Goal: Complete application form

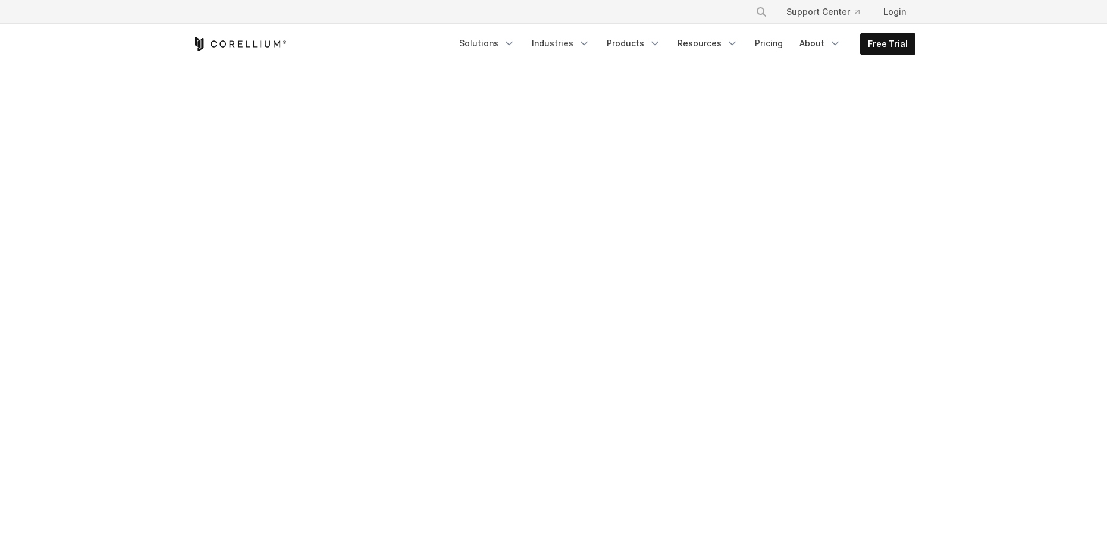
click at [1095, 254] on section at bounding box center [553, 511] width 1107 height 893
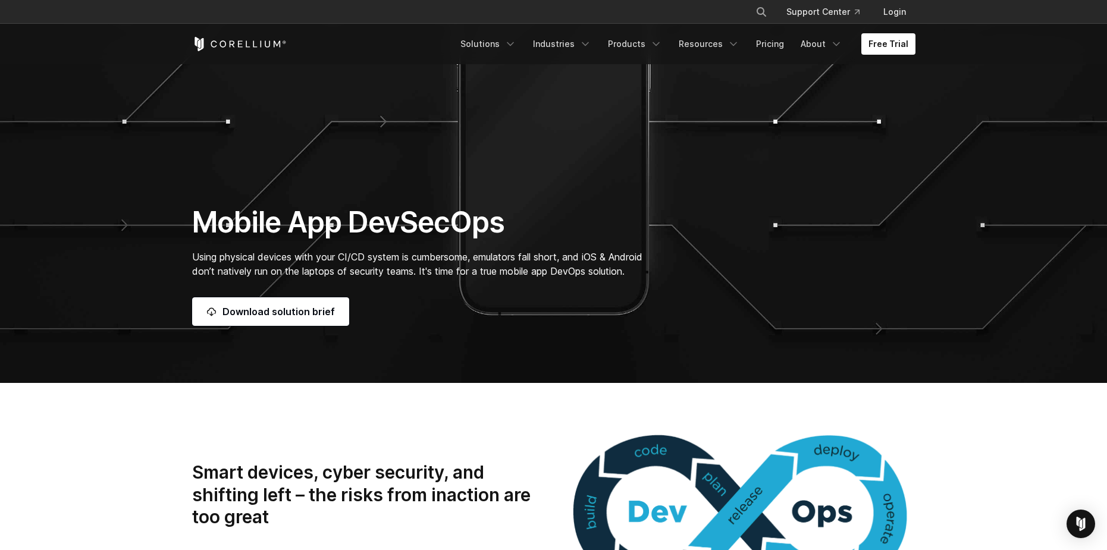
scroll to position [119, 0]
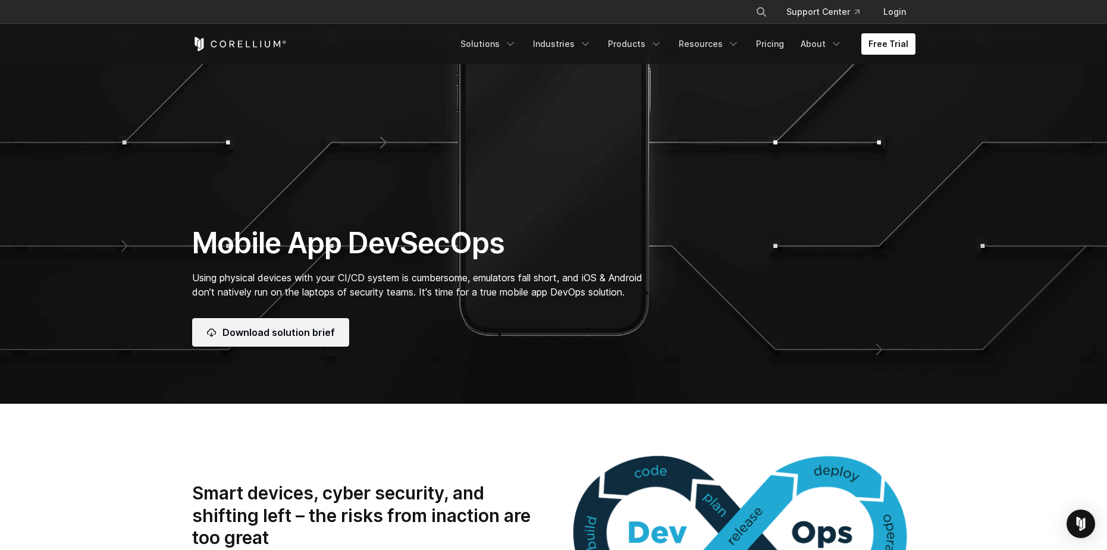
click at [258, 334] on link "Download solution brief" at bounding box center [270, 332] width 157 height 29
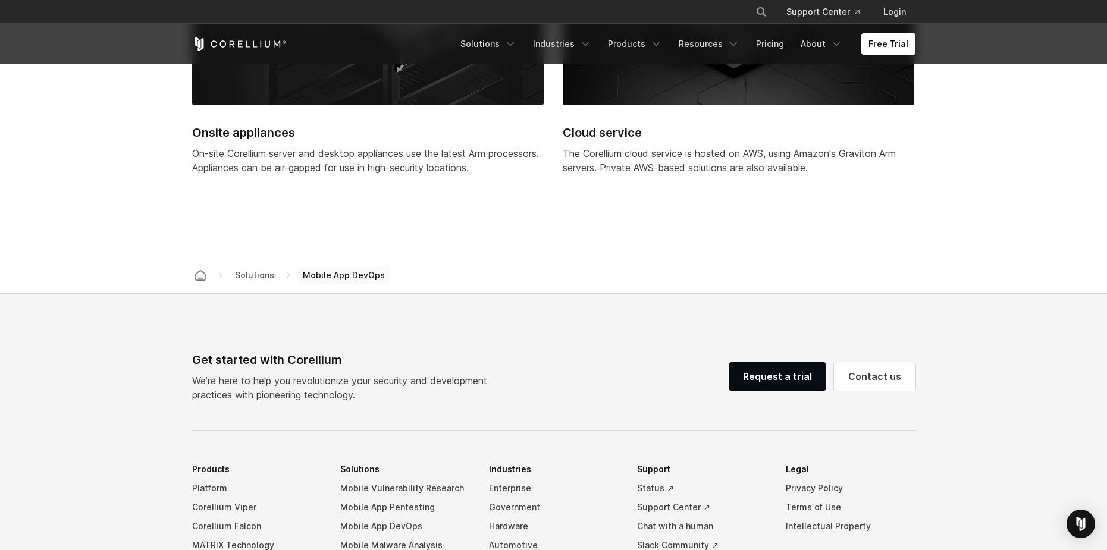
scroll to position [3602, 0]
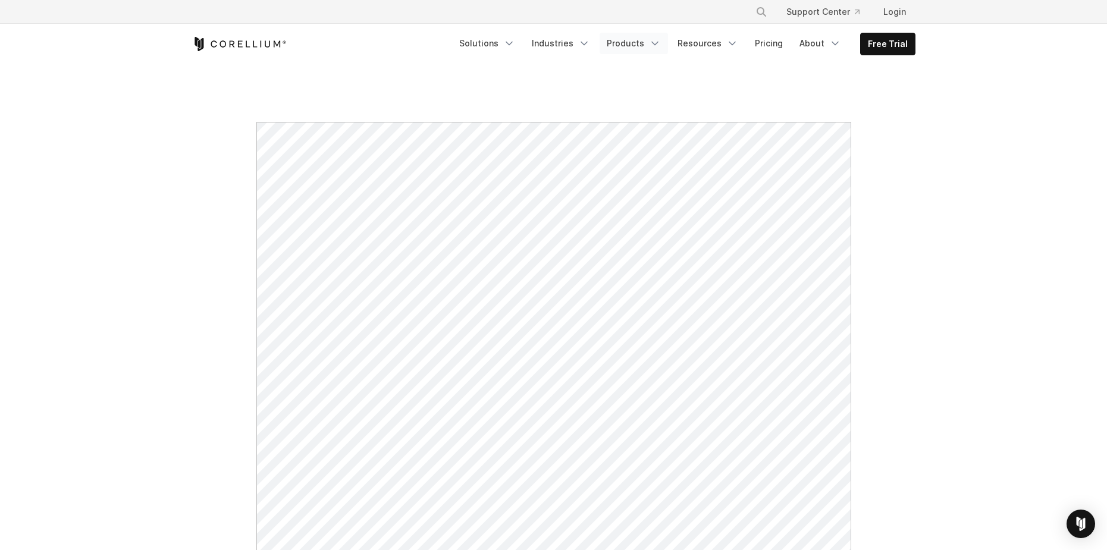
click at [658, 43] on icon "Navigation Menu" at bounding box center [655, 43] width 12 height 12
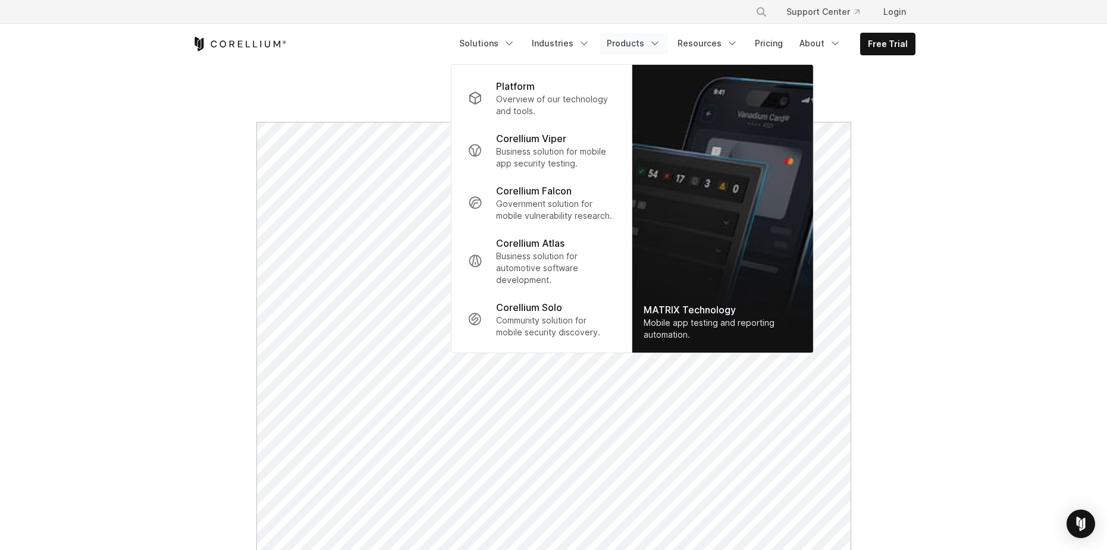
click at [656, 43] on icon "Navigation Menu" at bounding box center [655, 43] width 12 height 12
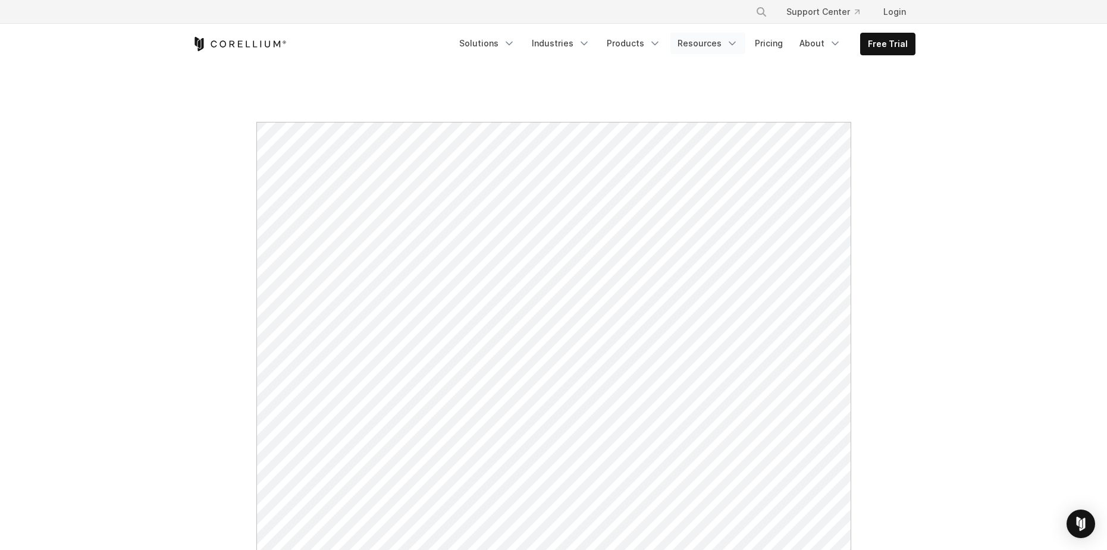
click at [737, 43] on icon "Navigation Menu" at bounding box center [732, 43] width 12 height 12
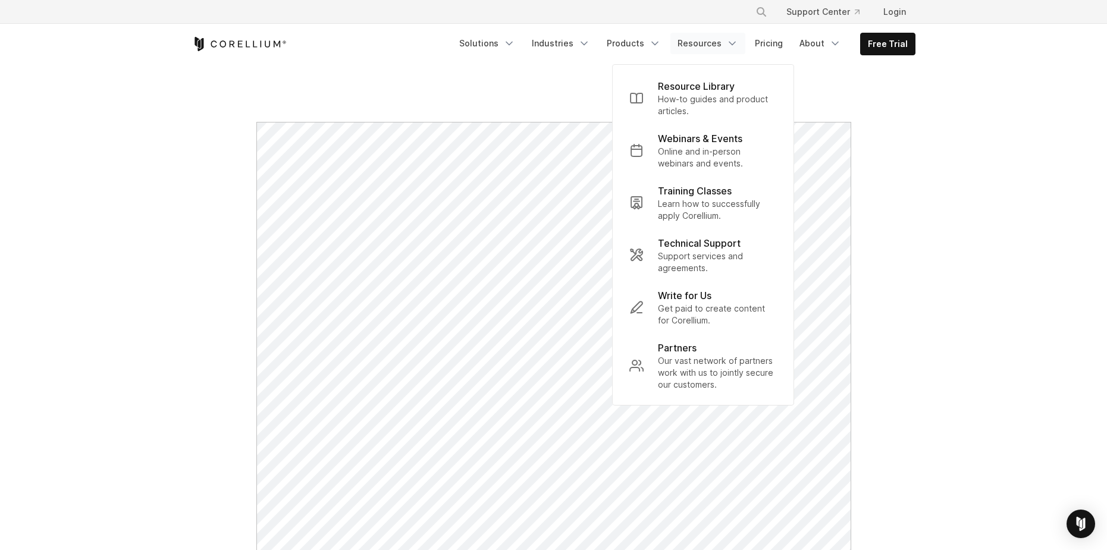
click at [735, 43] on polyline "Navigation Menu" at bounding box center [732, 43] width 6 height 3
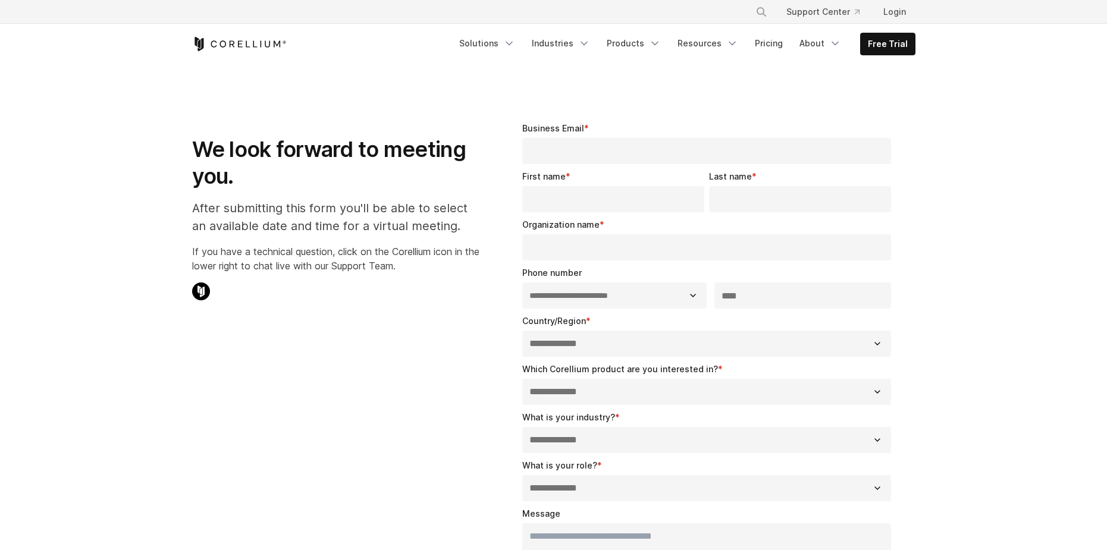
select select "**"
drag, startPoint x: 285, startPoint y: 167, endPoint x: 402, endPoint y: 161, distance: 116.8
click at [402, 161] on h1 "We look forward to meeting you." at bounding box center [335, 163] width 287 height 54
click at [402, 160] on h1 "We look forward to meeting you." at bounding box center [335, 163] width 287 height 54
drag, startPoint x: 307, startPoint y: 155, endPoint x: 419, endPoint y: 154, distance: 112.4
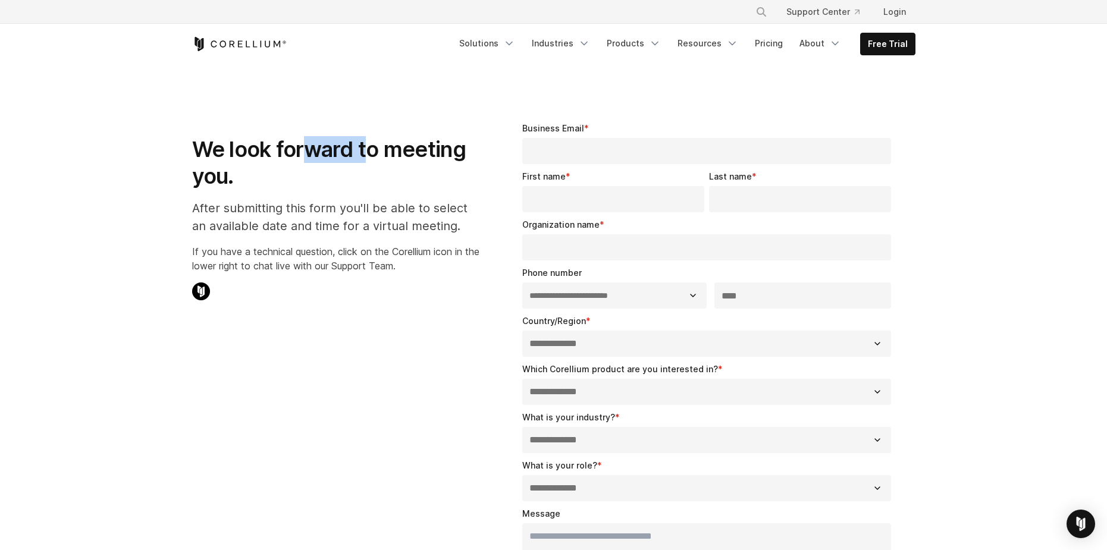
click at [419, 154] on h1 "We look forward to meeting you." at bounding box center [335, 163] width 287 height 54
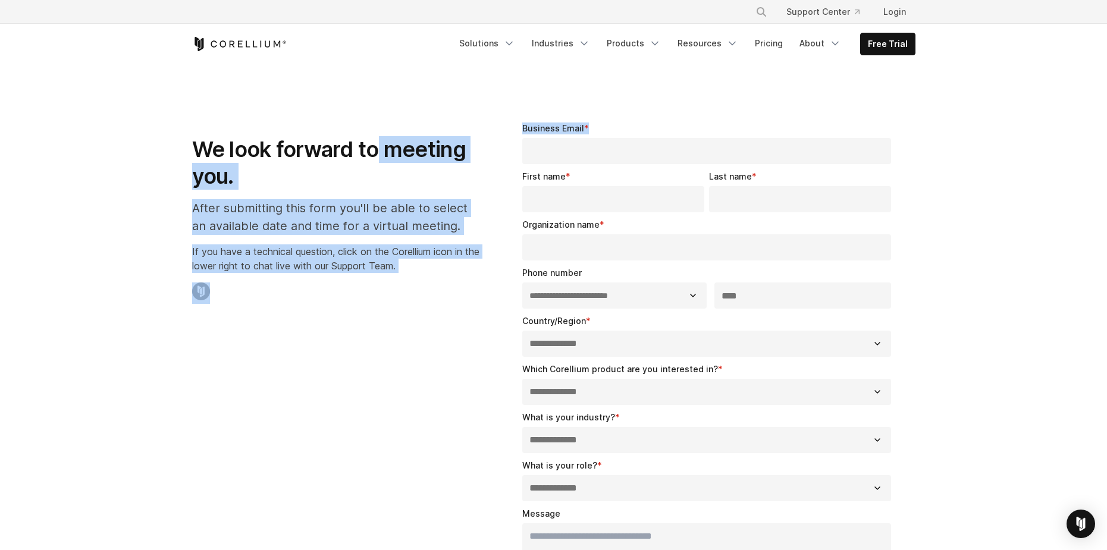
drag, startPoint x: 379, startPoint y: 152, endPoint x: 536, endPoint y: 147, distance: 157.7
click at [533, 147] on div "**********" at bounding box center [553, 414] width 747 height 623
click at [409, 152] on h1 "We look forward to meeting you." at bounding box center [335, 163] width 287 height 54
click at [404, 145] on h1 "We look forward to meeting you." at bounding box center [335, 163] width 287 height 54
drag, startPoint x: 391, startPoint y: 136, endPoint x: 365, endPoint y: 139, distance: 26.3
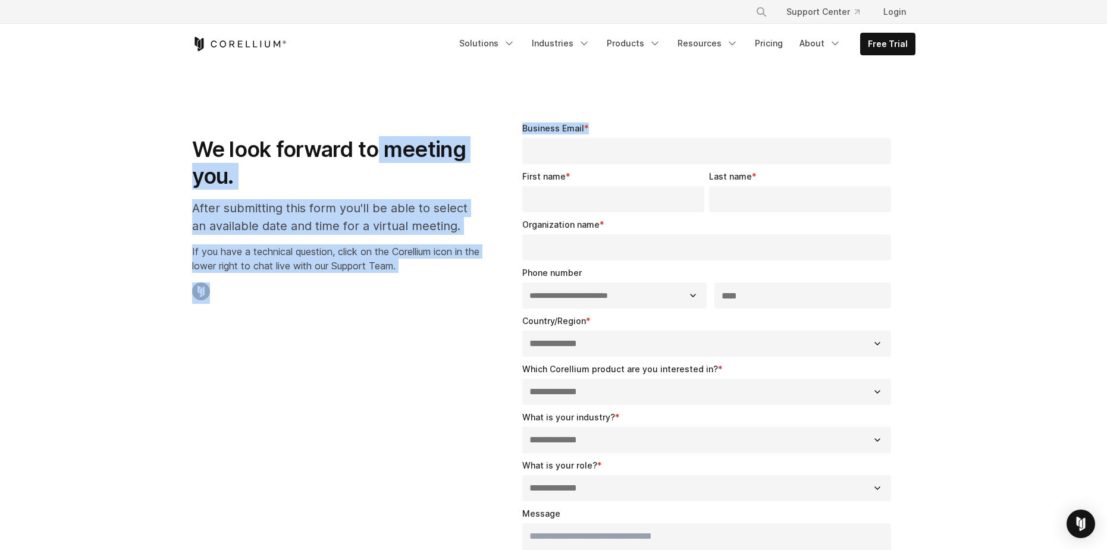
click at [390, 136] on div "We look forward to meeting you. After submitting this form you'll be able to se…" at bounding box center [335, 208] width 287 height 192
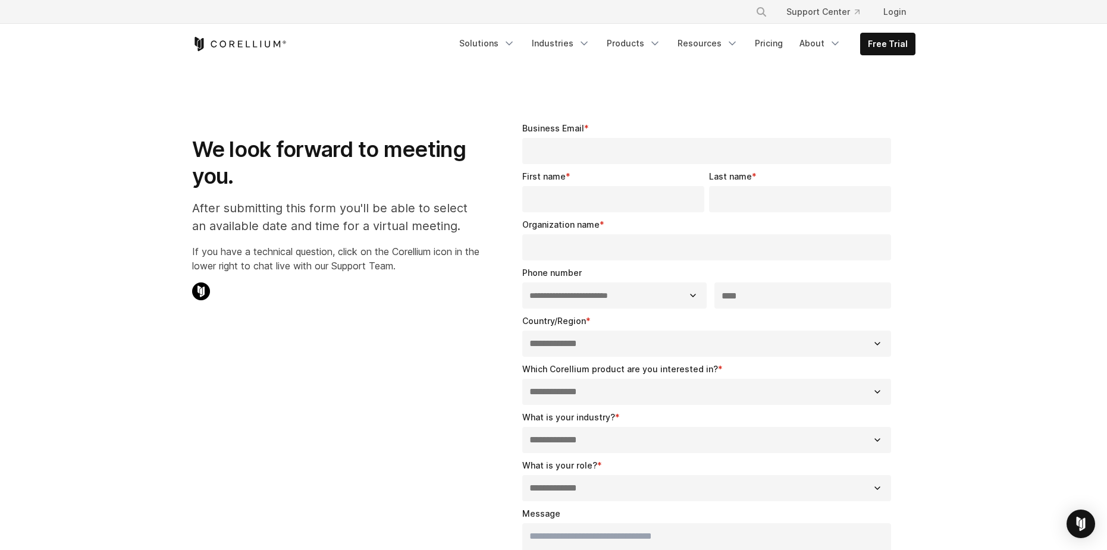
click at [339, 139] on h1 "We look forward to meeting you." at bounding box center [335, 163] width 287 height 54
click at [553, 149] on input "Business Email *" at bounding box center [706, 151] width 369 height 26
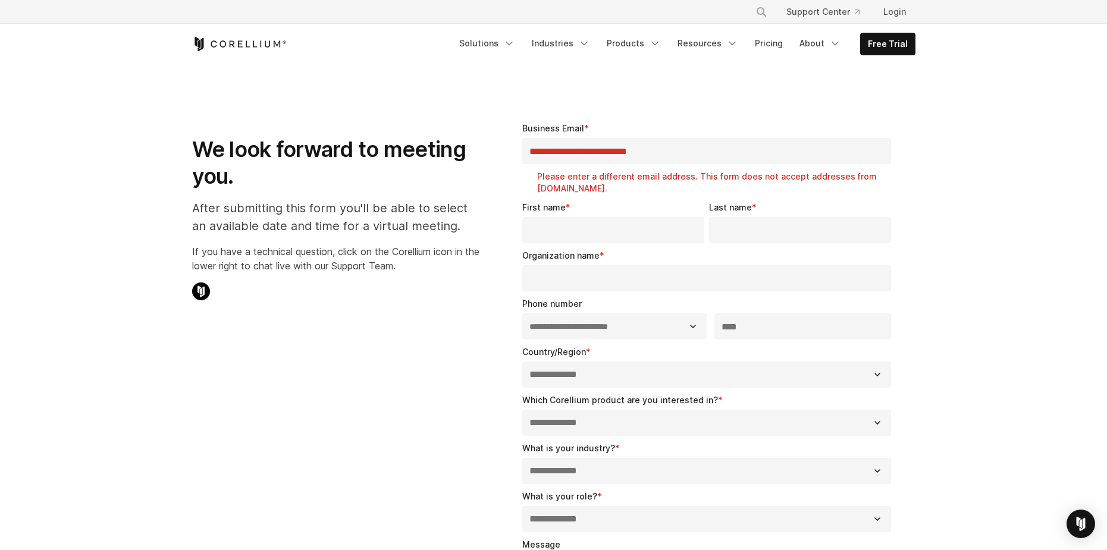
type input "**********"
drag, startPoint x: 578, startPoint y: 174, endPoint x: 673, endPoint y: 170, distance: 94.6
click at [673, 170] on div "**********" at bounding box center [709, 158] width 374 height 73
click at [674, 170] on div "**********" at bounding box center [709, 158] width 374 height 73
drag, startPoint x: 708, startPoint y: 178, endPoint x: 796, endPoint y: 180, distance: 88.1
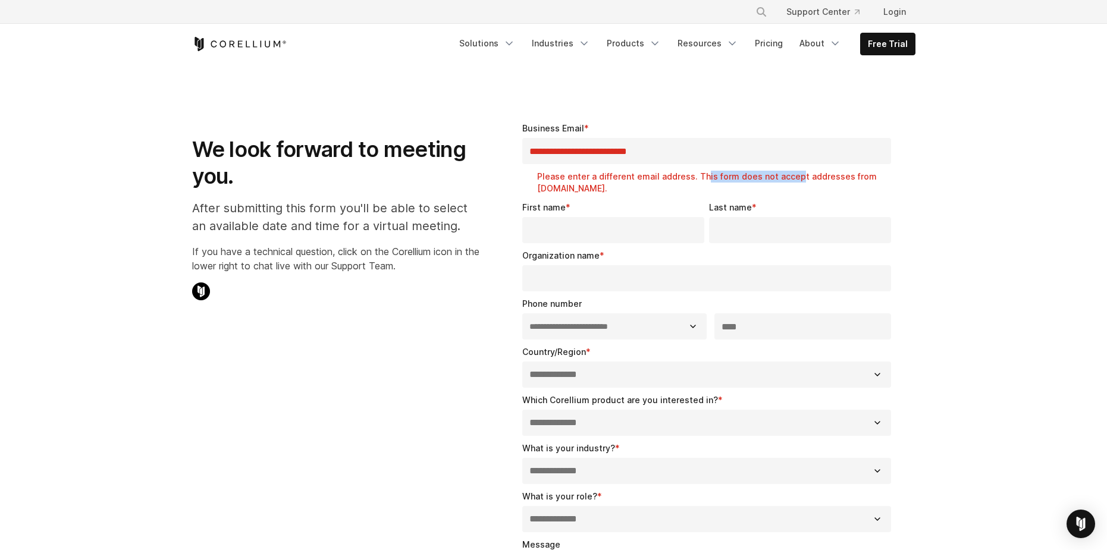
click at [796, 180] on label "Please enter a different email address. This form does not accept addresses fro…" at bounding box center [716, 183] width 359 height 24
click at [797, 181] on label "Please enter a different email address. This form does not accept addresses fro…" at bounding box center [716, 183] width 359 height 24
click at [824, 177] on label "Please enter a different email address. This form does not accept addresses fro…" at bounding box center [716, 183] width 359 height 24
drag, startPoint x: 547, startPoint y: 184, endPoint x: 574, endPoint y: 184, distance: 27.4
click at [574, 184] on label "Please enter a different email address. This form does not accept addresses fro…" at bounding box center [716, 183] width 359 height 24
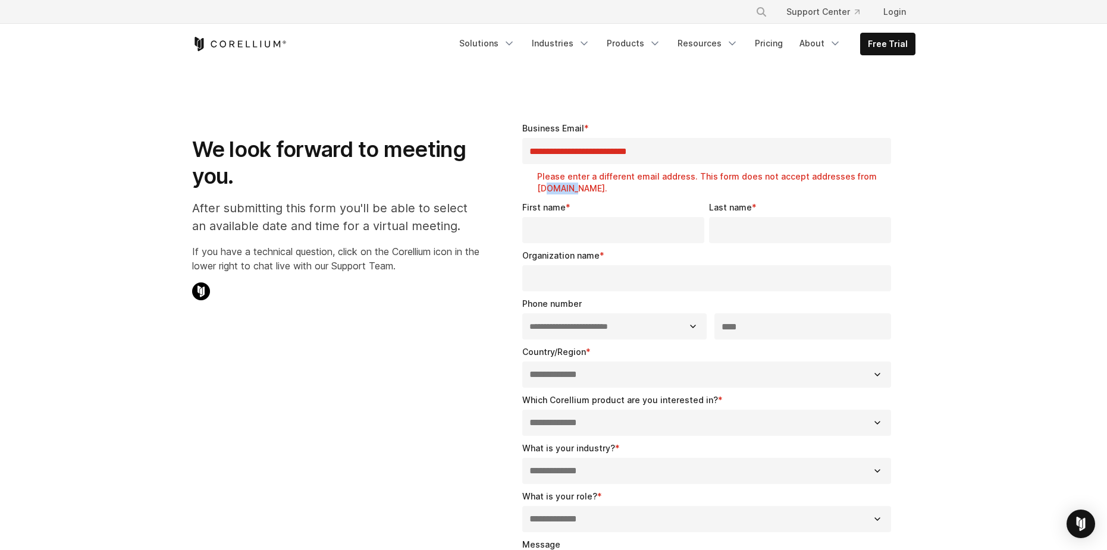
click at [574, 185] on label "Please enter a different email address. This form does not accept addresses fro…" at bounding box center [716, 183] width 359 height 24
